Goal: Check status: Check status

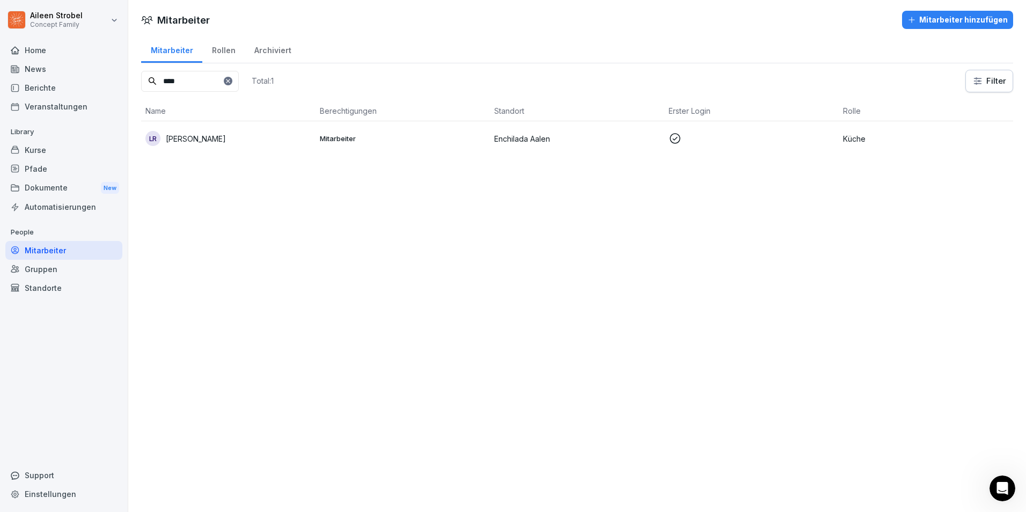
click at [223, 85] on input "****" at bounding box center [190, 81] width 98 height 21
click at [150, 80] on icon at bounding box center [153, 81] width 10 height 10
click at [231, 81] on icon at bounding box center [228, 81] width 6 height 6
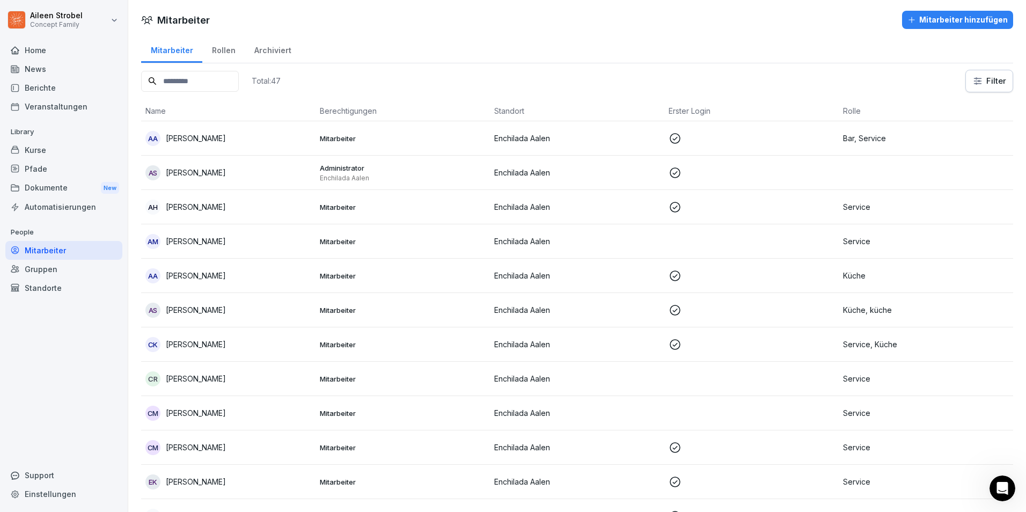
click at [66, 244] on div "Mitarbeiter" at bounding box center [63, 250] width 117 height 19
click at [48, 85] on div "Berichte" at bounding box center [63, 87] width 117 height 19
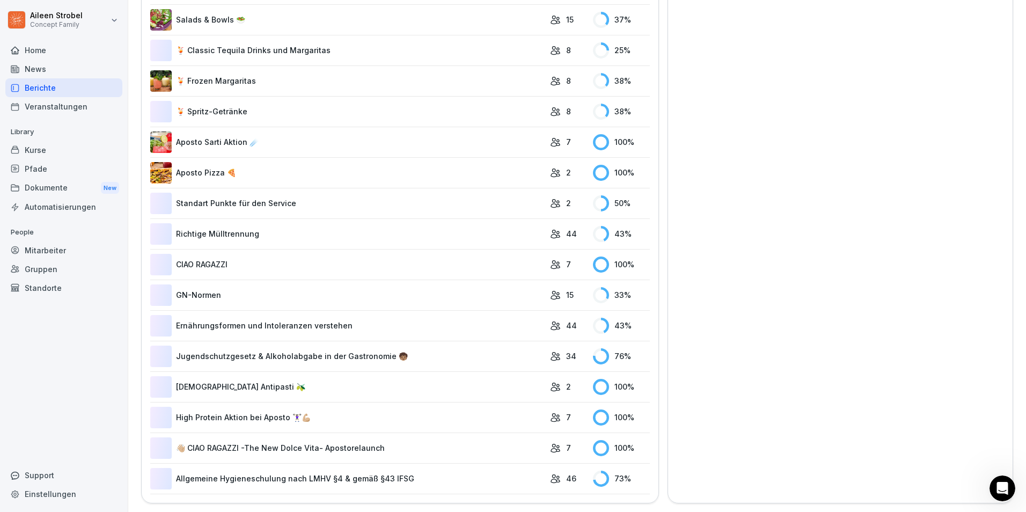
scroll to position [2039, 0]
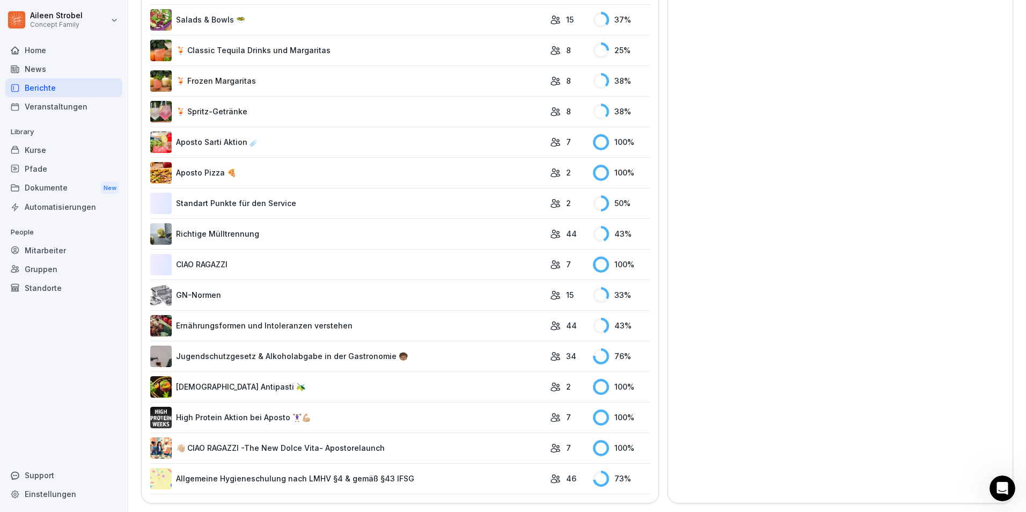
click at [256, 473] on link "Allgemeine Hygieneschulung nach LMHV §4 & gemäß §43 IFSG" at bounding box center [347, 478] width 394 height 21
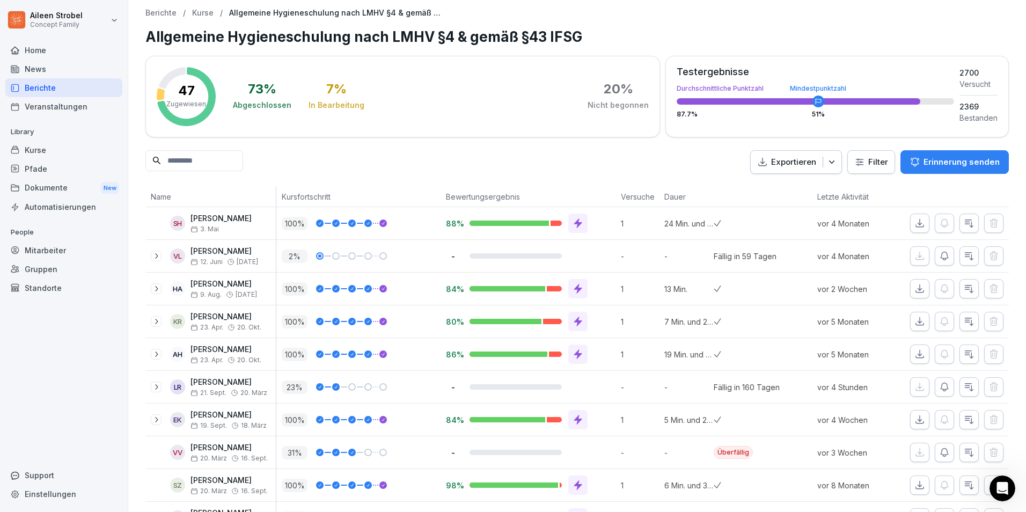
click at [238, 157] on input at bounding box center [194, 160] width 98 height 21
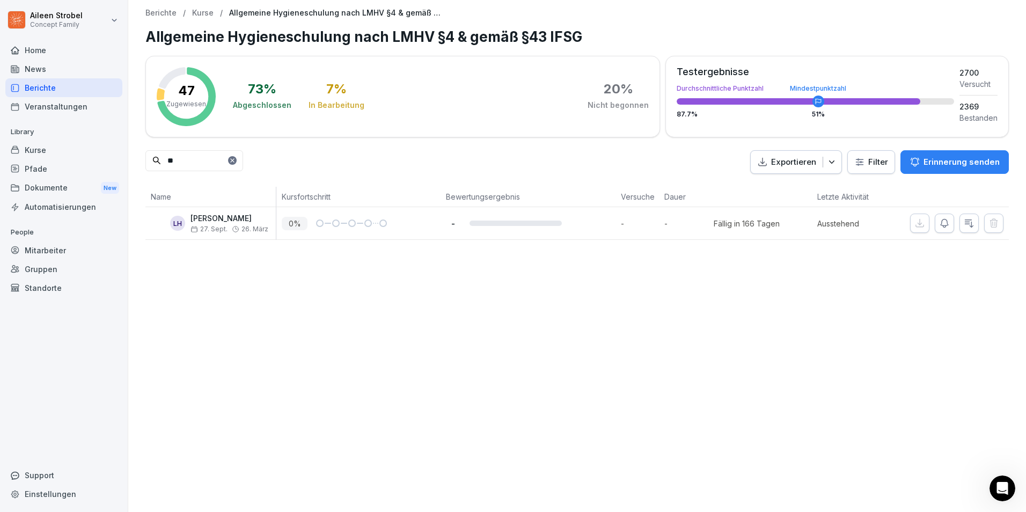
type input "*"
